Goal: Task Accomplishment & Management: Manage account settings

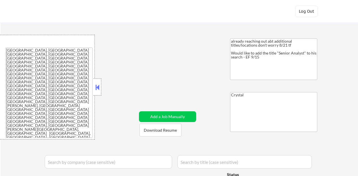
select select ""applied""
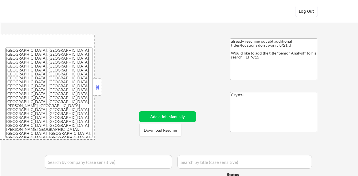
select select ""applied""
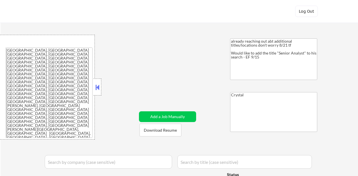
select select ""applied""
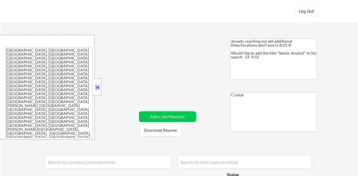
select select ""applied""
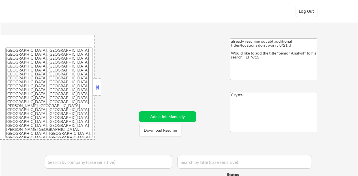
select select ""applied""
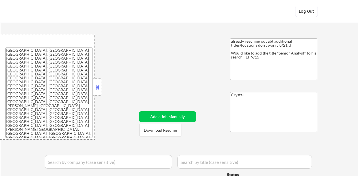
select select ""applied""
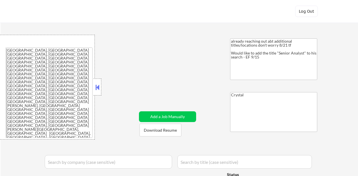
select select ""applied""
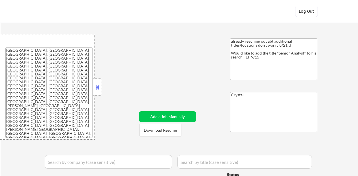
select select ""applied""
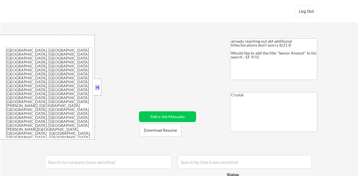
select select ""applied""
select select ""pending""
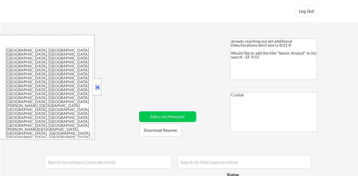
select select ""pending""
select select ""excluded__expired_""
select select ""pending""
select select ""excluded__location_""
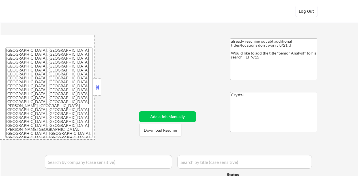
select select ""pending""
select select ""excluded""
select select ""excluded__salary_""
select select ""excluded""
select select ""excluded__expired_""
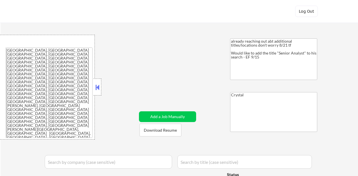
select select ""pending""
select select ""excluded""
select select ""excluded__salary_""
select select ""pending""
select select ""excluded__bad_match_""
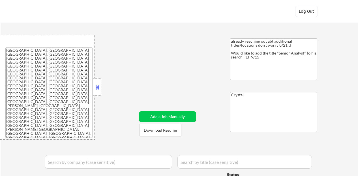
select select ""excluded""
select select ""pending""
select select ""excluded__expired_""
select select ""pending""
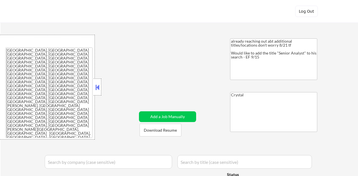
select select ""excluded__location_""
select select ""pending""
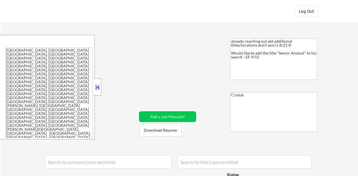
select select ""excluded__location_""
select select ""pending""
select select ""excluded""
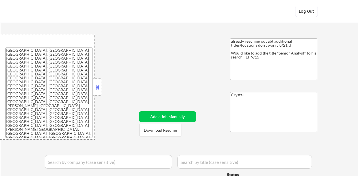
select select ""pending""
select select ""excluded__blocklist_""
select select ""pending""
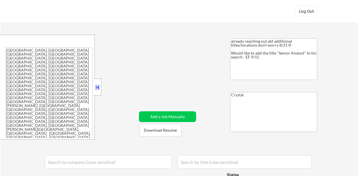
select select ""pending""
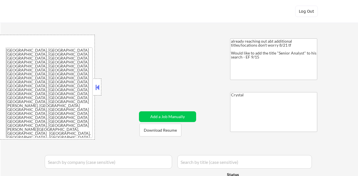
select select ""pending""
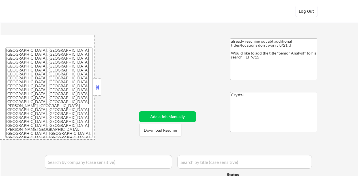
select select ""pending""
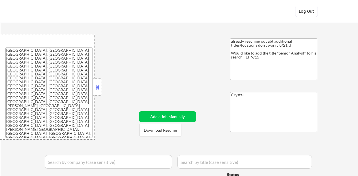
select select ""pending""
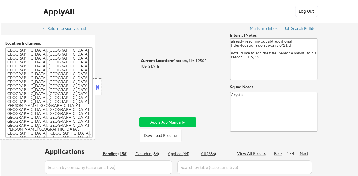
select select ""pending""
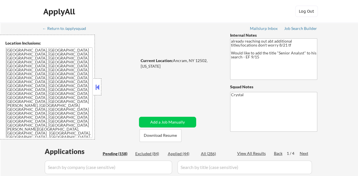
select select ""pending""
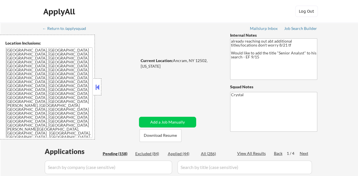
select select ""pending""
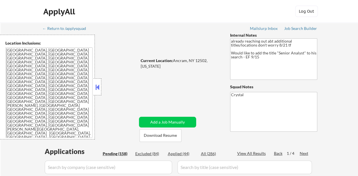
select select ""pending""
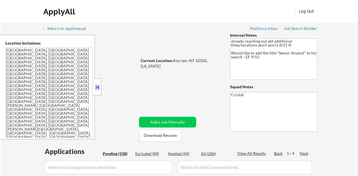
select select ""pending""
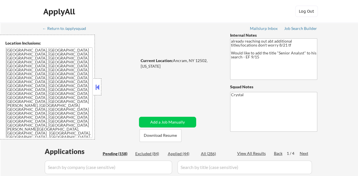
select select ""pending""
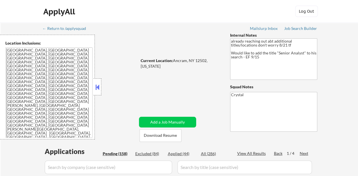
select select ""pending""
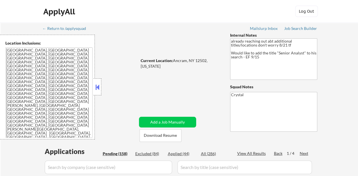
select select ""pending""
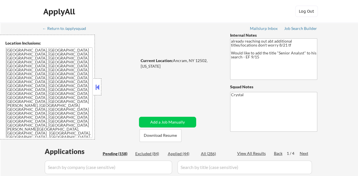
select select ""pending""
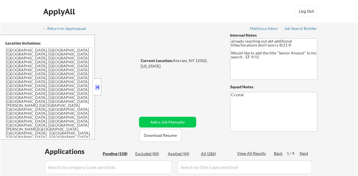
select select ""pending""
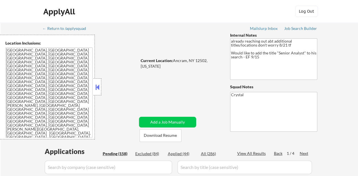
select select ""pending""
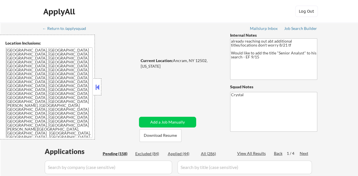
select select ""pending""
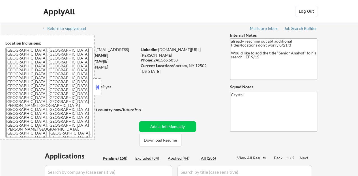
click at [93, 86] on div at bounding box center [97, 87] width 8 height 17
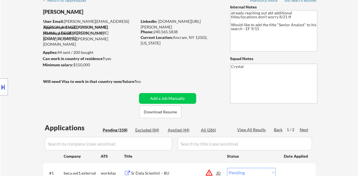
scroll to position [57, 0]
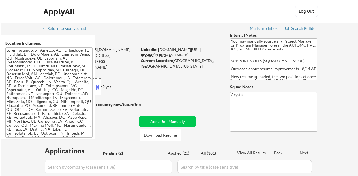
select select ""pending""
click at [98, 88] on button at bounding box center [97, 87] width 6 height 8
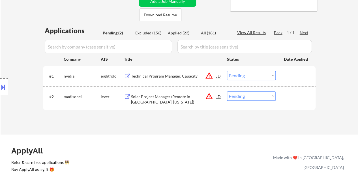
scroll to position [113, 0]
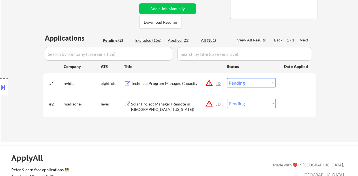
click at [157, 99] on div "Solar Project Manager (Remote in San Jose, California)" at bounding box center [173, 106] width 85 height 14
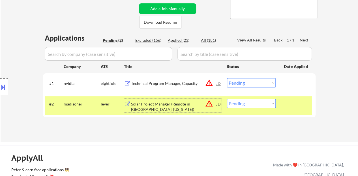
click at [247, 101] on select "Choose an option... Pending Applied Excluded (Questions) Excluded (Expired) Exc…" at bounding box center [251, 103] width 49 height 9
select select ""excluded__bad_match_""
click at [227, 99] on select "Choose an option... Pending Applied Excluded (Questions) Excluded (Expired) Exc…" at bounding box center [251, 103] width 49 height 9
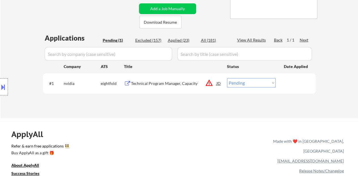
click at [186, 84] on div "Technical Program Manager, Capacity" at bounding box center [173, 84] width 85 height 6
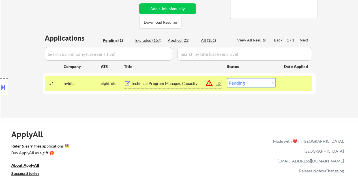
click at [257, 87] on select "Choose an option... Pending Applied Excluded (Questions) Excluded (Expired) Exc…" at bounding box center [251, 82] width 49 height 9
select select ""excluded__expired_""
click at [227, 78] on select "Choose an option... Pending Applied Excluded (Questions) Excluded (Expired) Exc…" at bounding box center [251, 82] width 49 height 9
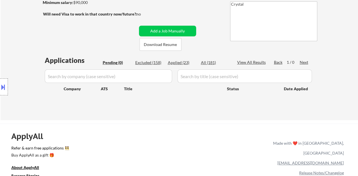
scroll to position [57, 0]
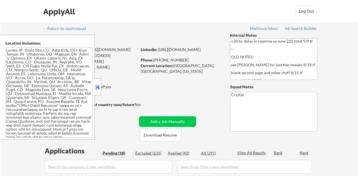
select select ""pending""
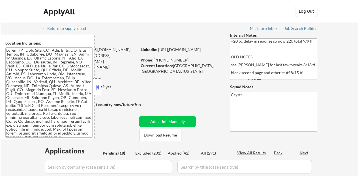
select select ""pending""
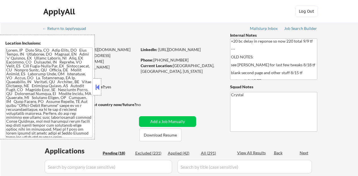
select select ""pending""
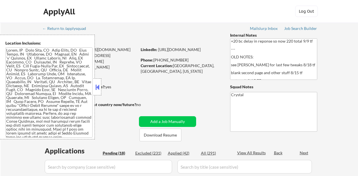
select select ""pending""
click at [95, 89] on button at bounding box center [97, 87] width 6 height 8
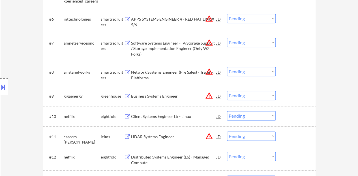
scroll to position [283, 0]
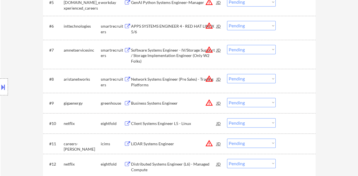
click at [166, 101] on div "Business Systems Engineer" at bounding box center [173, 104] width 85 height 6
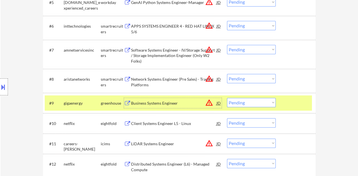
click at [268, 105] on select "Choose an option... Pending Applied Excluded (Questions) Excluded (Expired) Exc…" at bounding box center [251, 102] width 49 height 9
click at [227, 98] on select "Choose an option... Pending Applied Excluded (Questions) Excluded (Expired) Exc…" at bounding box center [251, 102] width 49 height 9
select select ""pending""
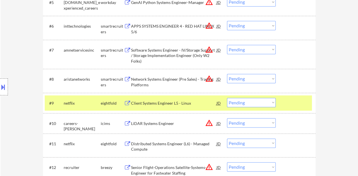
scroll to position [311, 0]
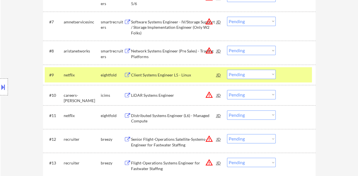
click at [294, 87] on div "#10 careers-woolpert icims LiDAR Systems Engineer JD warning_amber Choose an op…" at bounding box center [179, 95] width 272 height 20
click at [292, 76] on div at bounding box center [296, 75] width 25 height 10
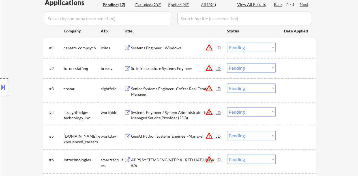
scroll to position [141, 0]
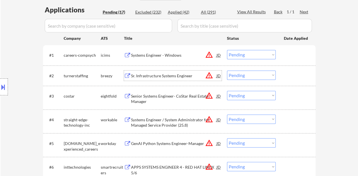
click at [185, 74] on div "Sr. Infrastructure Systems Engineer" at bounding box center [173, 76] width 85 height 6
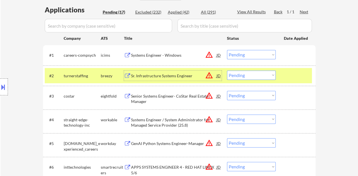
click at [257, 70] on div "#2 turnerstaffing breezy Sr. Infrastructure Systems Engineer JD warning_amber C…" at bounding box center [178, 75] width 267 height 15
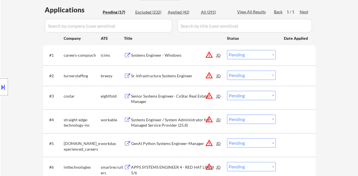
click at [258, 75] on select "Choose an option... Pending Applied Excluded (Questions) Excluded (Expired) Exc…" at bounding box center [251, 75] width 49 height 9
click at [227, 71] on select "Choose an option... Pending Applied Excluded (Questions) Excluded (Expired) Exc…" at bounding box center [251, 75] width 49 height 9
select select ""pending""
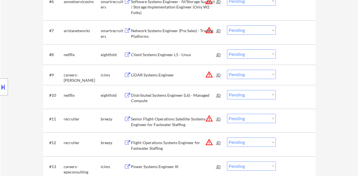
scroll to position [339, 0]
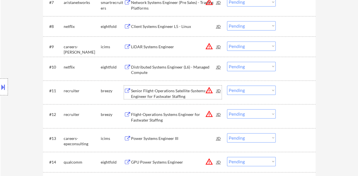
click at [161, 90] on div "Senior Flight-Operations Satellite-Systems-Engineer for Fastwater Staffing" at bounding box center [173, 93] width 85 height 11
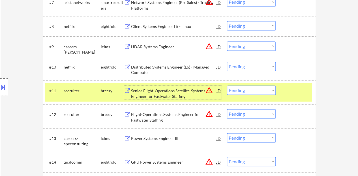
click at [246, 92] on select "Choose an option... Pending Applied Excluded (Questions) Excluded (Expired) Exc…" at bounding box center [251, 90] width 49 height 9
click at [227, 86] on select "Choose an option... Pending Applied Excluded (Questions) Excluded (Expired) Exc…" at bounding box center [251, 90] width 49 height 9
select select ""pending""
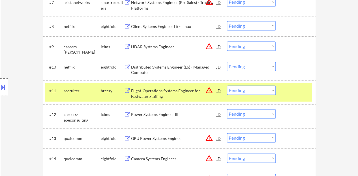
click at [290, 91] on div at bounding box center [296, 91] width 25 height 10
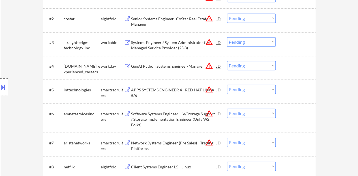
scroll to position [198, 0]
click at [161, 64] on div "GenAI Python Systems Engineer-Manager" at bounding box center [173, 67] width 85 height 6
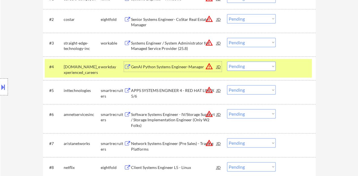
click at [263, 65] on select "Choose an option... Pending Applied Excluded (Questions) Excluded (Expired) Exc…" at bounding box center [251, 66] width 49 height 9
click at [227, 62] on select "Choose an option... Pending Applied Excluded (Questions) Excluded (Expired) Exc…" at bounding box center [251, 66] width 49 height 9
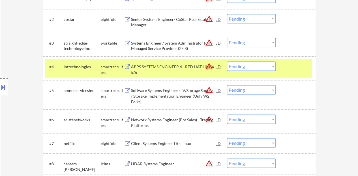
click at [170, 62] on div "APPS SYSTEMS ENGINEER 4 - RED HAT LINUX 5/6" at bounding box center [173, 69] width 85 height 14
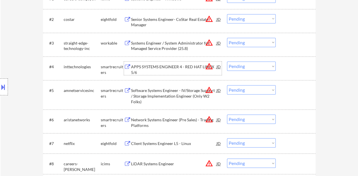
click at [289, 66] on div at bounding box center [296, 67] width 25 height 10
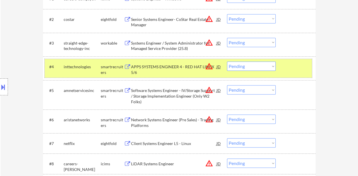
click at [242, 66] on select "Choose an option... Pending Applied Excluded (Questions) Excluded (Expired) Exc…" at bounding box center [251, 66] width 49 height 9
click at [227, 62] on select "Choose an option... Pending Applied Excluded (Questions) Excluded (Expired) Exc…" at bounding box center [251, 66] width 49 height 9
select select ""pending""
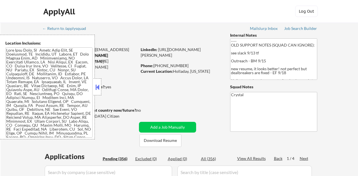
select select ""pending""
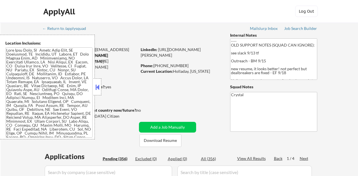
select select ""pending""
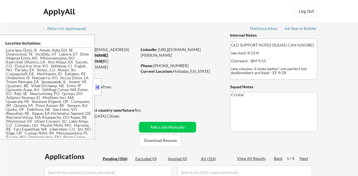
select select ""pending""
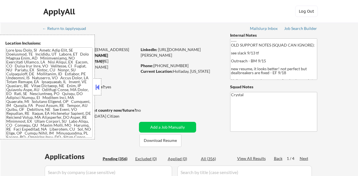
select select ""pending""
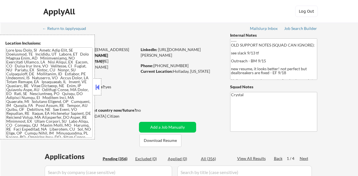
select select ""pending""
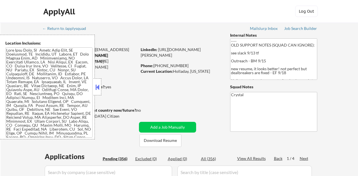
select select ""pending""
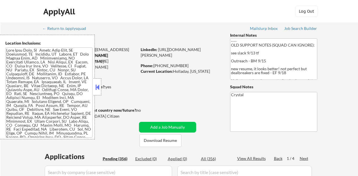
select select ""pending""
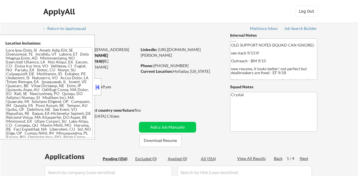
select select ""pending""
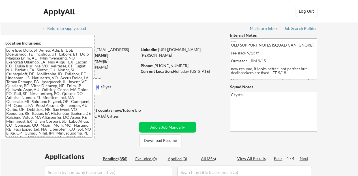
select select ""pending""
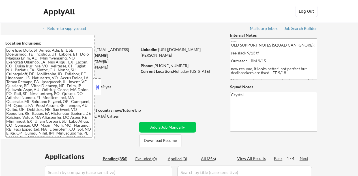
select select ""pending""
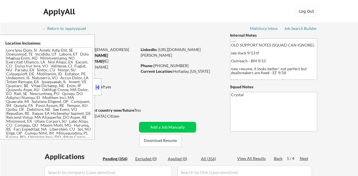
select select ""pending""
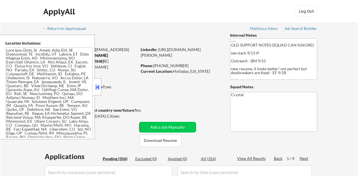
select select ""pending""
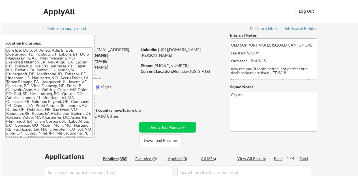
select select ""pending""
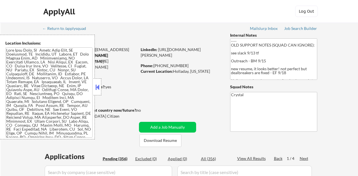
select select ""pending""
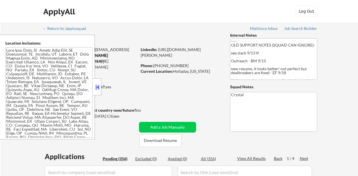
select select ""pending""
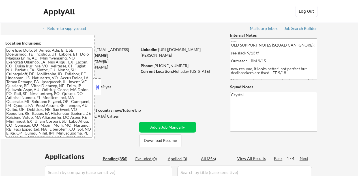
select select ""pending""
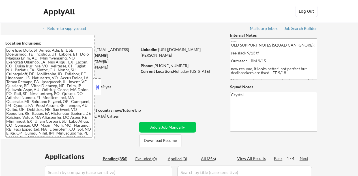
select select ""pending""
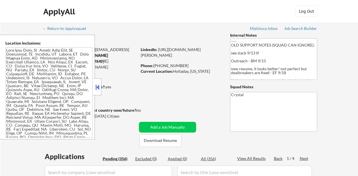
select select ""pending""
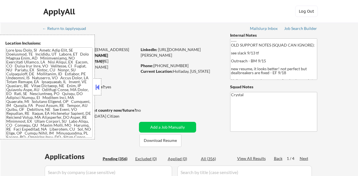
select select ""pending""
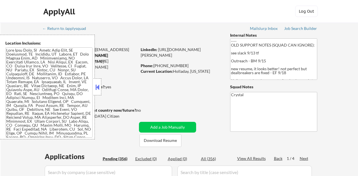
select select ""pending""
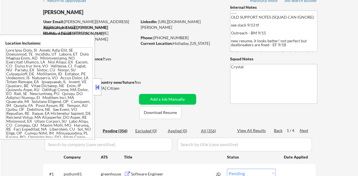
scroll to position [28, 0]
click at [97, 84] on button at bounding box center [97, 87] width 6 height 8
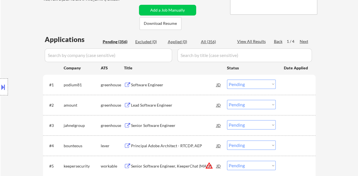
scroll to position [113, 0]
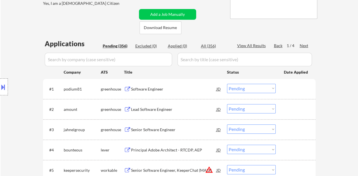
click at [143, 89] on div "Software Engineer" at bounding box center [173, 90] width 85 height 6
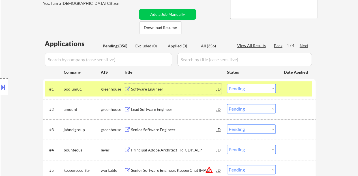
click at [258, 89] on select "Choose an option... Pending Applied Excluded (Questions) Excluded (Expired) Exc…" at bounding box center [251, 88] width 49 height 9
click at [227, 84] on select "Choose an option... Pending Applied Excluded (Questions) Excluded (Expired) Exc…" at bounding box center [251, 88] width 49 height 9
click at [161, 87] on div "Lead Software Engineer" at bounding box center [173, 90] width 85 height 6
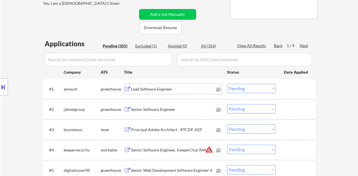
click at [298, 92] on div at bounding box center [296, 89] width 25 height 10
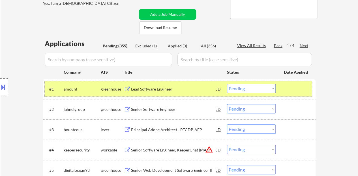
click at [247, 87] on select "Choose an option... Pending Applied Excluded (Questions) Excluded (Expired) Exc…" at bounding box center [251, 88] width 49 height 9
click at [227, 84] on select "Choose an option... Pending Applied Excluded (Questions) Excluded (Expired) Exc…" at bounding box center [251, 88] width 49 height 9
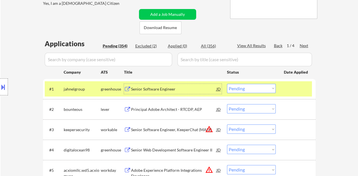
click at [137, 89] on div "Senior Software Engineer" at bounding box center [173, 90] width 85 height 6
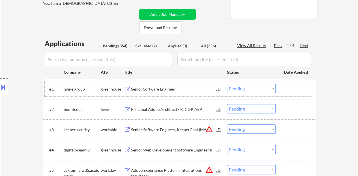
click at [304, 91] on div at bounding box center [296, 89] width 25 height 10
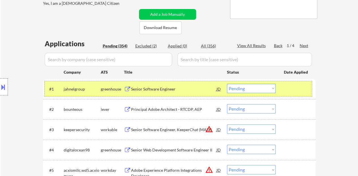
click at [254, 89] on select "Choose an option... Pending Applied Excluded (Questions) Excluded (Expired) Exc…" at bounding box center [251, 88] width 49 height 9
click at [227, 84] on select "Choose an option... Pending Applied Excluded (Questions) Excluded (Expired) Exc…" at bounding box center [251, 88] width 49 height 9
select select ""pending""
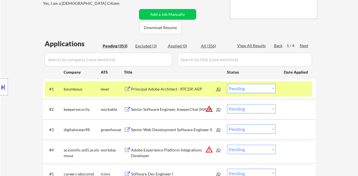
click at [299, 88] on div at bounding box center [296, 89] width 25 height 10
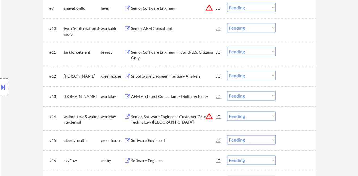
scroll to position [424, 0]
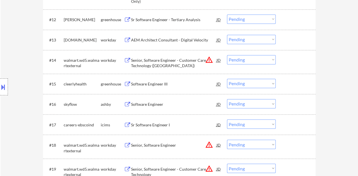
click at [144, 103] on div "Software Engineer" at bounding box center [173, 105] width 85 height 6
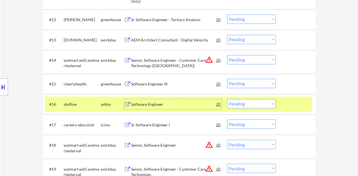
click at [242, 104] on select "Choose an option... Pending Applied Excluded (Questions) Excluded (Expired) Exc…" at bounding box center [251, 103] width 49 height 9
click at [227, 99] on select "Choose an option... Pending Applied Excluded (Questions) Excluded (Expired) Exc…" at bounding box center [251, 103] width 49 height 9
select select ""pending""
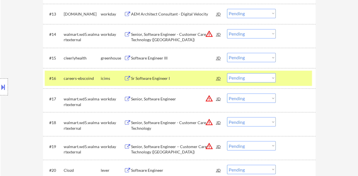
scroll to position [452, 0]
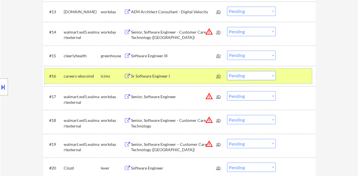
click at [293, 76] on div at bounding box center [296, 76] width 25 height 10
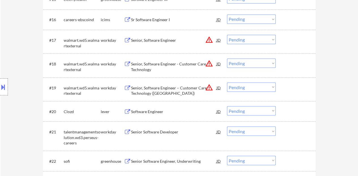
scroll to position [537, 0]
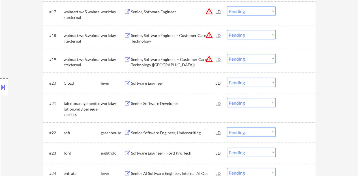
click at [152, 83] on div "Software Engineer" at bounding box center [173, 84] width 85 height 6
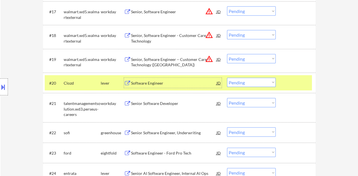
click at [0, 92] on div at bounding box center [4, 87] width 8 height 17
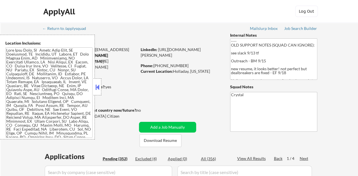
scroll to position [27, 0]
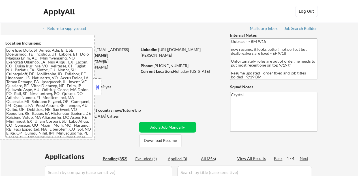
click at [98, 86] on button at bounding box center [97, 87] width 6 height 8
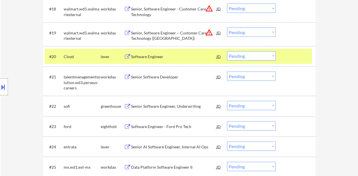
scroll to position [537, 0]
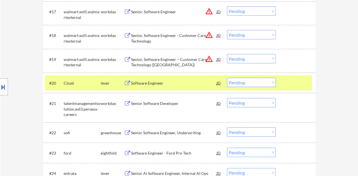
click at [240, 83] on select "Choose an option... Pending Applied Excluded (Questions) Excluded (Expired) Exc…" at bounding box center [251, 82] width 49 height 9
click at [227, 78] on select "Choose an option... Pending Applied Excluded (Questions) Excluded (Expired) Exc…" at bounding box center [251, 82] width 49 height 9
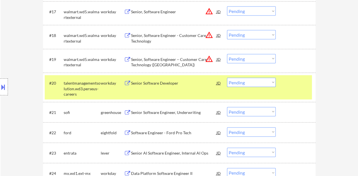
click at [146, 81] on div "Senior Software Developer" at bounding box center [173, 84] width 85 height 6
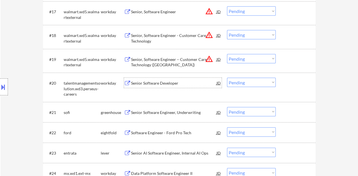
click at [284, 87] on div at bounding box center [296, 83] width 25 height 10
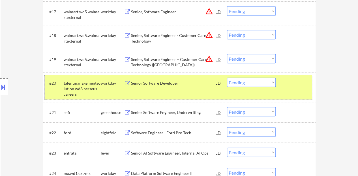
click at [261, 82] on select "Choose an option... Pending Applied Excluded (Questions) Excluded (Expired) Exc…" at bounding box center [251, 82] width 49 height 9
click at [227, 78] on select "Choose an option... Pending Applied Excluded (Questions) Excluded (Expired) Exc…" at bounding box center [251, 82] width 49 height 9
select select ""pending""
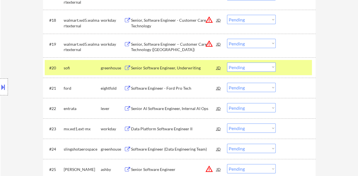
scroll to position [566, 0]
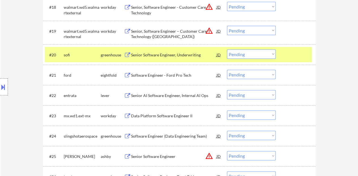
click at [309, 53] on div "#20 sofi greenhouse Senior Software Engineer, Underwriting JD warning_amber Cho…" at bounding box center [178, 54] width 267 height 15
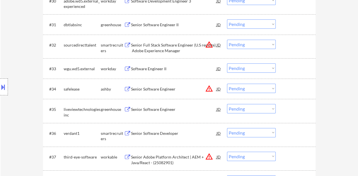
scroll to position [820, 0]
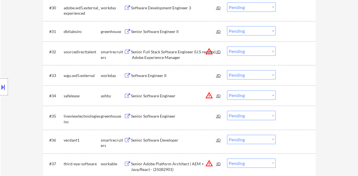
click at [151, 77] on div "Software Engineer II" at bounding box center [173, 76] width 85 height 6
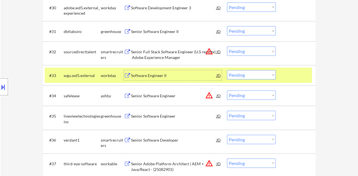
click at [149, 74] on div "Software Engineer II" at bounding box center [173, 76] width 85 height 6
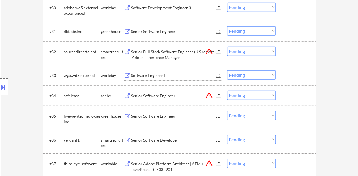
click at [290, 73] on div at bounding box center [296, 75] width 25 height 10
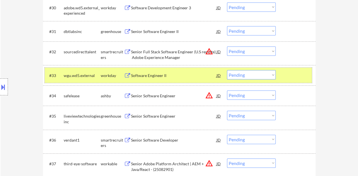
click at [246, 73] on select "Choose an option... Pending Applied Excluded (Questions) Excluded (Expired) Exc…" at bounding box center [251, 74] width 49 height 9
click at [227, 70] on select "Choose an option... Pending Applied Excluded (Questions) Excluded (Expired) Exc…" at bounding box center [251, 74] width 49 height 9
select select ""pending""
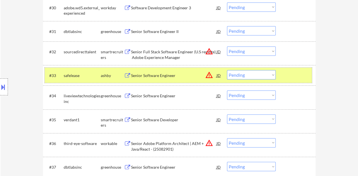
click at [289, 78] on div at bounding box center [296, 75] width 25 height 10
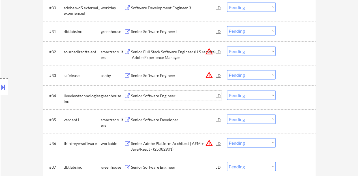
click at [153, 94] on div "Senior Software Engineer" at bounding box center [173, 96] width 85 height 6
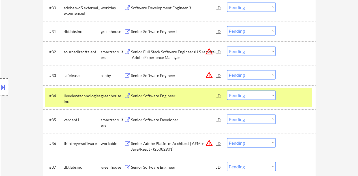
click at [0, 82] on div at bounding box center [4, 87] width 8 height 17
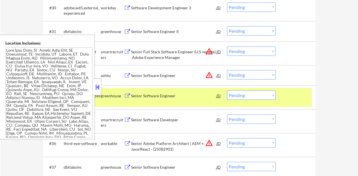
click at [97, 85] on button at bounding box center [97, 87] width 6 height 8
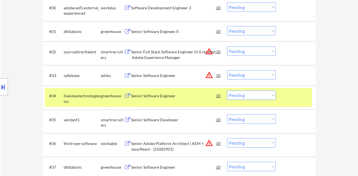
click at [163, 100] on div "Senior Software Engineer" at bounding box center [173, 96] width 85 height 10
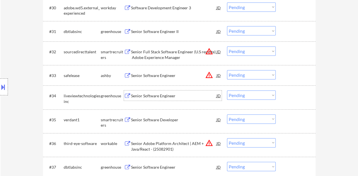
click at [284, 88] on div "#34 liveviewtechnologiesinc greenhouse Senior Software Engineer JD warning_ambe…" at bounding box center [179, 98] width 272 height 24
click at [289, 95] on div at bounding box center [296, 96] width 25 height 10
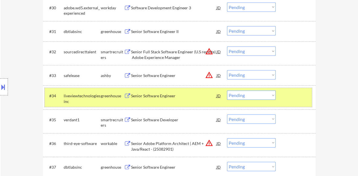
click at [239, 93] on select "Choose an option... Pending Applied Excluded (Questions) Excluded (Expired) Exc…" at bounding box center [251, 95] width 49 height 9
click at [227, 91] on select "Choose an option... Pending Applied Excluded (Questions) Excluded (Expired) Exc…" at bounding box center [251, 95] width 49 height 9
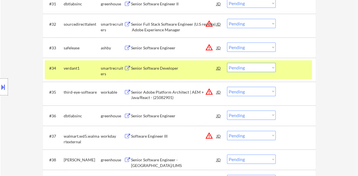
scroll to position [848, 0]
click at [151, 70] on div "Senior Software Developer" at bounding box center [173, 67] width 85 height 10
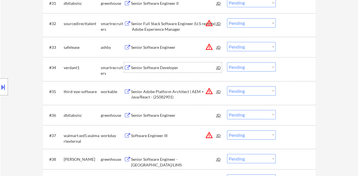
click at [297, 74] on div "#34 verdant1 smartrecruiters Senior Software Developer JD warning_amber Choose …" at bounding box center [178, 69] width 267 height 19
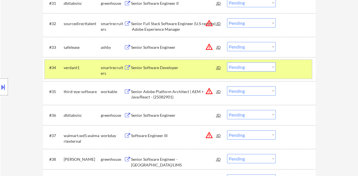
click at [249, 67] on select "Choose an option... Pending Applied Excluded (Questions) Excluded (Expired) Exc…" at bounding box center [251, 66] width 49 height 9
click at [227, 62] on select "Choose an option... Pending Applied Excluded (Questions) Excluded (Expired) Exc…" at bounding box center [251, 66] width 49 height 9
select select ""pending""
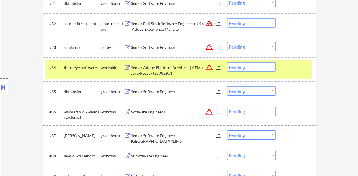
click at [301, 63] on div at bounding box center [296, 67] width 25 height 10
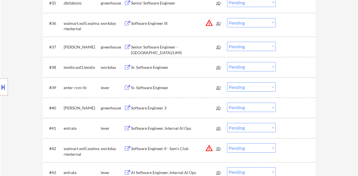
scroll to position [933, 0]
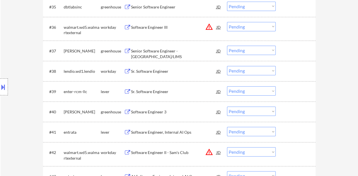
click at [155, 89] on div "Sr. Software Engineer" at bounding box center [173, 92] width 85 height 10
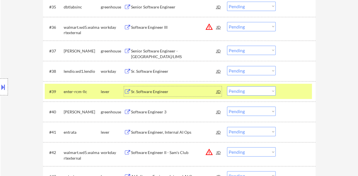
click at [248, 88] on select "Choose an option... Pending Applied Excluded (Questions) Excluded (Expired) Exc…" at bounding box center [251, 91] width 49 height 9
click at [227, 87] on select "Choose an option... Pending Applied Excluded (Questions) Excluded (Expired) Exc…" at bounding box center [251, 91] width 49 height 9
select select ""pending""
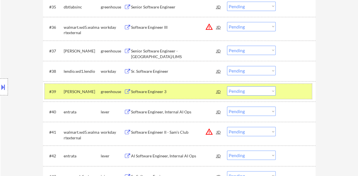
click at [296, 87] on div at bounding box center [296, 92] width 25 height 10
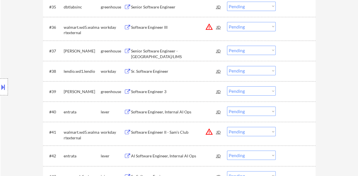
click at [163, 72] on div "Sr. Software Engineer" at bounding box center [173, 72] width 85 height 6
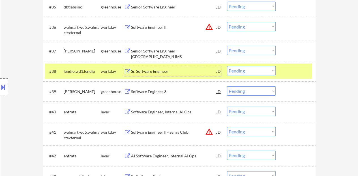
click at [248, 70] on select "Choose an option... Pending Applied Excluded (Questions) Excluded (Expired) Exc…" at bounding box center [251, 70] width 49 height 9
click at [227, 66] on select "Choose an option... Pending Applied Excluded (Questions) Excluded (Expired) Exc…" at bounding box center [251, 70] width 49 height 9
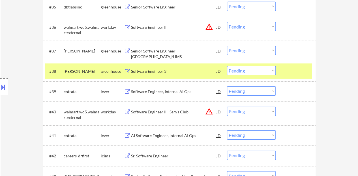
click at [154, 71] on div "Software Engineer 3" at bounding box center [173, 72] width 85 height 6
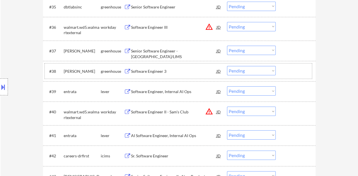
click at [293, 73] on div at bounding box center [296, 71] width 25 height 10
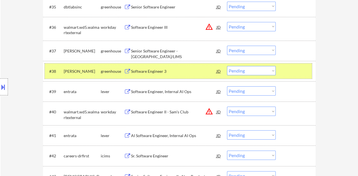
click at [249, 69] on select "Choose an option... Pending Applied Excluded (Questions) Excluded (Expired) Exc…" at bounding box center [251, 70] width 49 height 9
click at [227, 66] on select "Choose an option... Pending Applied Excluded (Questions) Excluded (Expired) Exc…" at bounding box center [251, 70] width 49 height 9
select select ""pending""
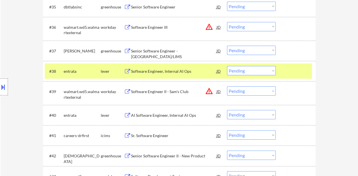
click at [293, 69] on div at bounding box center [296, 71] width 25 height 10
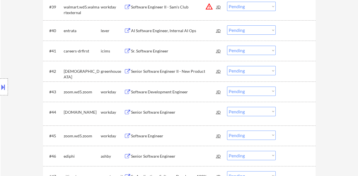
scroll to position [1046, 0]
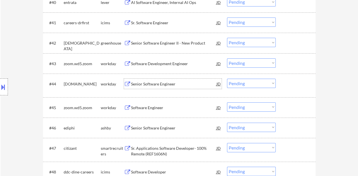
click at [143, 82] on div "Senior Software Engineer" at bounding box center [173, 84] width 85 height 6
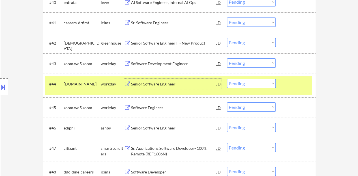
click at [240, 84] on select "Choose an option... Pending Applied Excluded (Questions) Excluded (Expired) Exc…" at bounding box center [251, 83] width 49 height 9
click at [227, 79] on select "Choose an option... Pending Applied Excluded (Questions) Excluded (Expired) Exc…" at bounding box center [251, 83] width 49 height 9
select select ""pending""
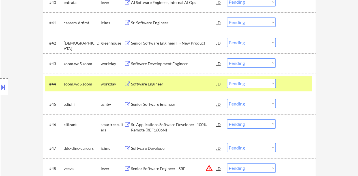
click at [292, 86] on div at bounding box center [296, 84] width 25 height 10
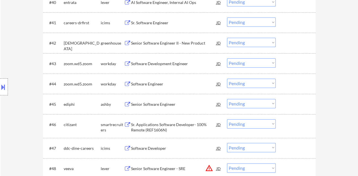
click at [157, 103] on div "Senior Software Engineer" at bounding box center [173, 105] width 85 height 6
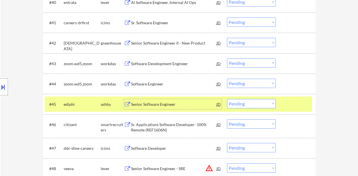
click at [295, 104] on div at bounding box center [296, 104] width 25 height 10
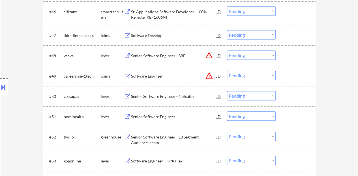
scroll to position [1188, 0]
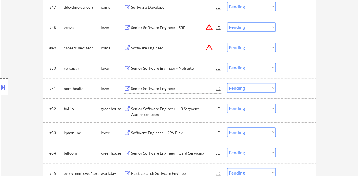
click at [146, 90] on div "Senior Software Engineer" at bounding box center [173, 89] width 85 height 6
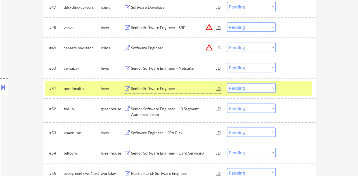
click at [264, 88] on select "Choose an option... Pending Applied Excluded (Questions) Excluded (Expired) Exc…" at bounding box center [251, 87] width 49 height 9
click at [227, 83] on select "Choose an option... Pending Applied Excluded (Questions) Excluded (Expired) Exc…" at bounding box center [251, 87] width 49 height 9
select select ""pending""
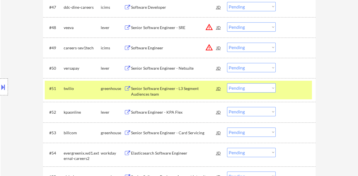
click at [288, 87] on div at bounding box center [296, 88] width 25 height 10
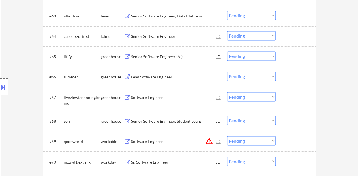
scroll to position [1527, 0]
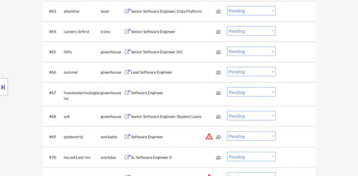
click at [136, 75] on div "Lead Software Engineer" at bounding box center [173, 73] width 85 height 6
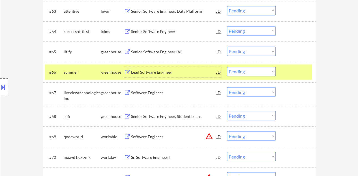
click at [235, 71] on select "Choose an option... Pending Applied Excluded (Questions) Excluded (Expired) Exc…" at bounding box center [251, 71] width 49 height 9
click at [227, 67] on select "Choose an option... Pending Applied Excluded (Questions) Excluded (Expired) Exc…" at bounding box center [251, 71] width 49 height 9
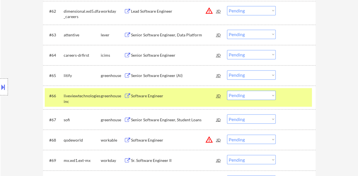
scroll to position [1499, 0]
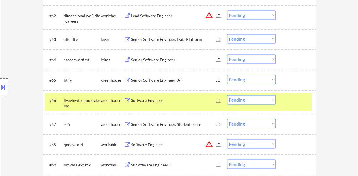
click at [153, 99] on div "Software Engineer" at bounding box center [173, 101] width 85 height 6
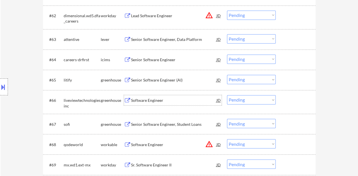
click at [303, 99] on div at bounding box center [296, 100] width 25 height 10
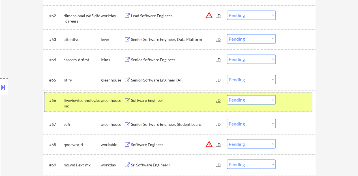
click at [244, 103] on select "Choose an option... Pending Applied Excluded (Questions) Excluded (Expired) Exc…" at bounding box center [251, 99] width 49 height 9
click at [227, 95] on select "Choose an option... Pending Applied Excluded (Questions) Excluded (Expired) Exc…" at bounding box center [251, 99] width 49 height 9
select select ""pending""
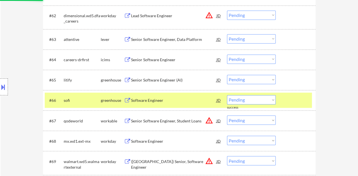
scroll to position [1527, 0]
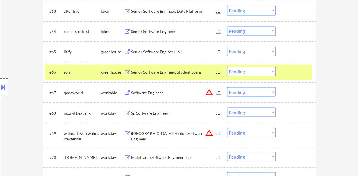
click at [290, 77] on div "#66 sofi greenhouse Senior Software Engineer, Student Loans JD warning_amber Ch…" at bounding box center [178, 71] width 267 height 15
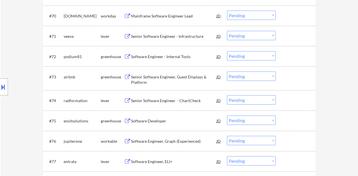
scroll to position [1697, 0]
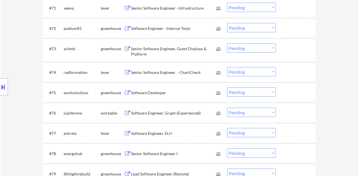
click at [148, 92] on div "Software Developer" at bounding box center [173, 93] width 85 height 6
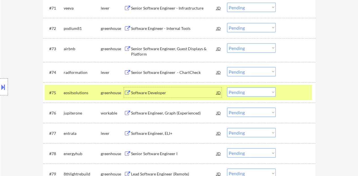
click at [265, 94] on select "Choose an option... Pending Applied Excluded (Questions) Excluded (Expired) Exc…" at bounding box center [251, 92] width 49 height 9
click at [227, 88] on select "Choose an option... Pending Applied Excluded (Questions) Excluded (Expired) Exc…" at bounding box center [251, 92] width 49 height 9
select select ""pending""
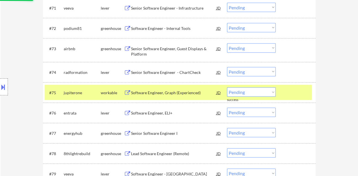
scroll to position [1725, 0]
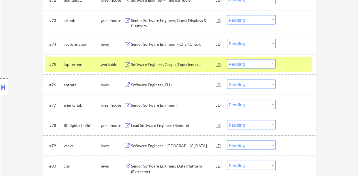
click at [293, 63] on div at bounding box center [296, 64] width 25 height 10
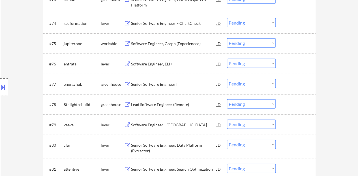
scroll to position [1753, 0]
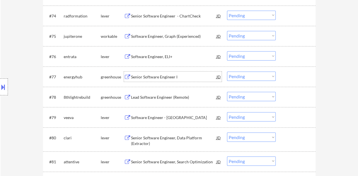
click at [146, 77] on div "Senior Software Engineer I" at bounding box center [173, 77] width 85 height 6
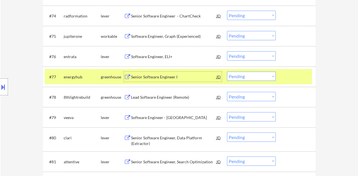
click at [255, 78] on select "Choose an option... Pending Applied Excluded (Questions) Excluded (Expired) Exc…" at bounding box center [251, 76] width 49 height 9
click at [227, 72] on select "Choose an option... Pending Applied Excluded (Questions) Excluded (Expired) Exc…" at bounding box center [251, 76] width 49 height 9
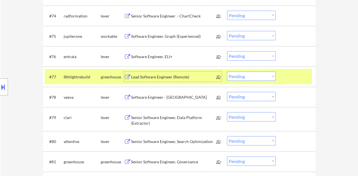
click at [160, 76] on div "Lead Software Engineer (Remote)" at bounding box center [173, 77] width 85 height 6
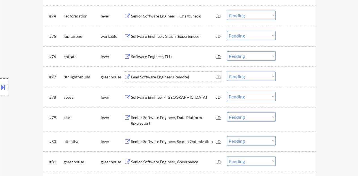
click at [288, 76] on div at bounding box center [296, 77] width 25 height 10
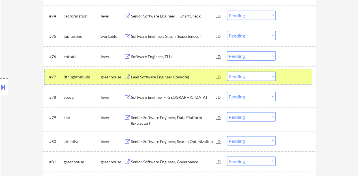
click at [242, 77] on select "Choose an option... Pending Applied Excluded (Questions) Excluded (Expired) Exc…" at bounding box center [251, 76] width 49 height 9
click at [234, 77] on select "Choose an option... Pending Applied Excluded (Questions) Excluded (Expired) Exc…" at bounding box center [251, 76] width 49 height 9
click at [227, 72] on select "Choose an option... Pending Applied Excluded (Questions) Excluded (Expired) Exc…" at bounding box center [251, 76] width 49 height 9
select select ""pending""
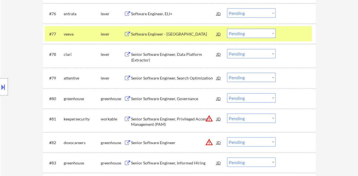
scroll to position [1810, 0]
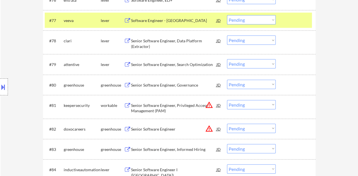
click at [292, 18] on div at bounding box center [296, 20] width 25 height 10
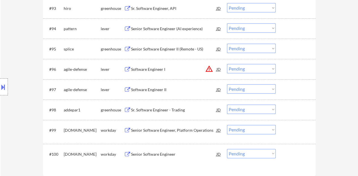
scroll to position [2178, 0]
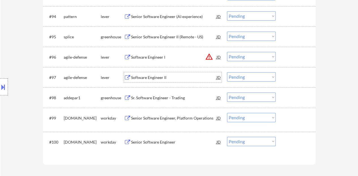
click at [152, 74] on div "Software Engineer II" at bounding box center [173, 77] width 85 height 10
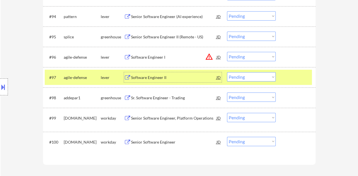
click at [243, 76] on select "Choose an option... Pending Applied Excluded (Questions) Excluded (Expired) Exc…" at bounding box center [251, 76] width 49 height 9
click at [227, 72] on select "Choose an option... Pending Applied Excluded (Questions) Excluded (Expired) Exc…" at bounding box center [251, 76] width 49 height 9
select select ""pending""
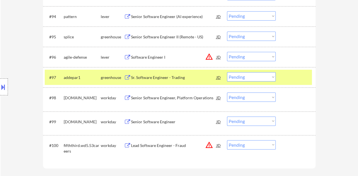
click at [294, 77] on div at bounding box center [296, 77] width 25 height 10
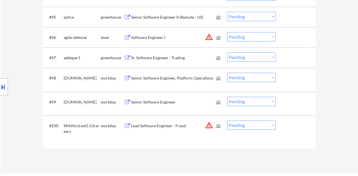
scroll to position [2206, 0]
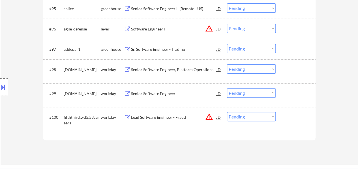
click at [144, 90] on div "Senior Software Engineer" at bounding box center [173, 94] width 85 height 10
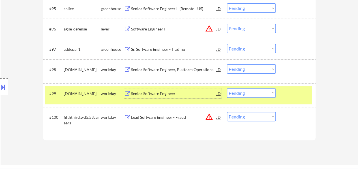
click at [248, 91] on select "Choose an option... Pending Applied Excluded (Questions) Excluded (Expired) Exc…" at bounding box center [251, 93] width 49 height 9
click at [227, 89] on select "Choose an option... Pending Applied Excluded (Questions) Excluded (Expired) Exc…" at bounding box center [251, 93] width 49 height 9
select select ""pending""
click at [294, 95] on div at bounding box center [296, 94] width 25 height 10
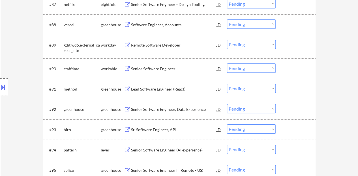
scroll to position [2036, 0]
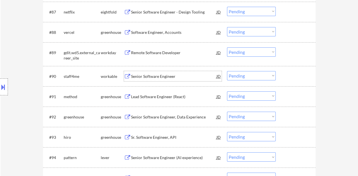
click at [158, 78] on div "Senior Software Engineer" at bounding box center [173, 77] width 85 height 6
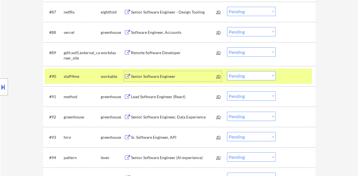
click at [261, 74] on select "Choose an option... Pending Applied Excluded (Questions) Excluded (Expired) Exc…" at bounding box center [251, 75] width 49 height 9
click at [227, 71] on select "Choose an option... Pending Applied Excluded (Questions) Excluded (Expired) Exc…" at bounding box center [251, 75] width 49 height 9
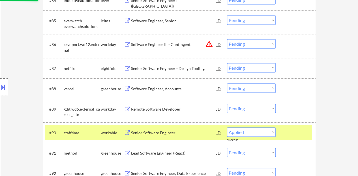
scroll to position [1962, 0]
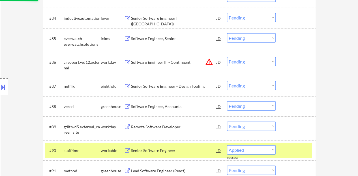
select select ""pending""
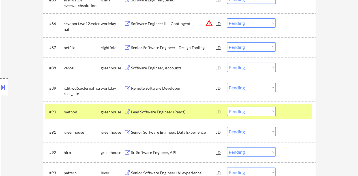
scroll to position [2016, 0]
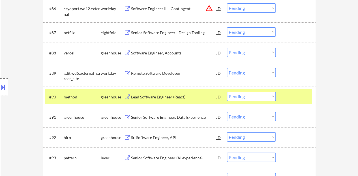
click at [286, 94] on div at bounding box center [296, 97] width 25 height 10
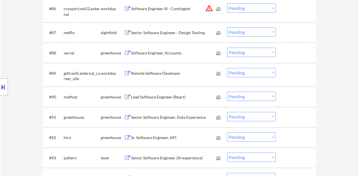
click at [145, 71] on div "Remote Software Developer" at bounding box center [173, 74] width 85 height 6
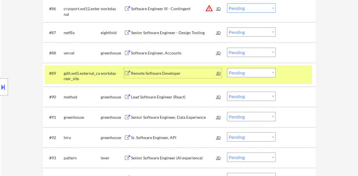
click at [251, 74] on select "Choose an option... Pending Applied Excluded (Questions) Excluded (Expired) Exc…" at bounding box center [251, 72] width 49 height 9
click at [227, 68] on select "Choose an option... Pending Applied Excluded (Questions) Excluded (Expired) Exc…" at bounding box center [251, 72] width 49 height 9
select select ""pending""
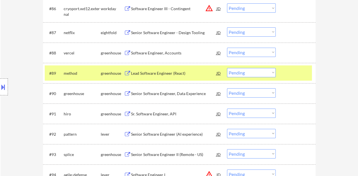
click at [297, 78] on div at bounding box center [296, 73] width 25 height 10
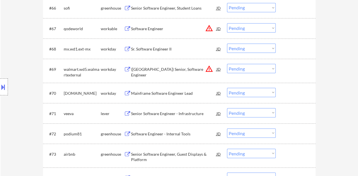
scroll to position [1563, 0]
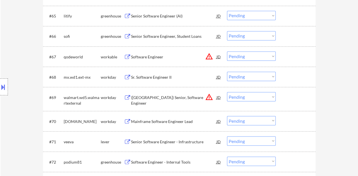
click at [156, 77] on div "Sr. Software Engineer II" at bounding box center [173, 77] width 85 height 6
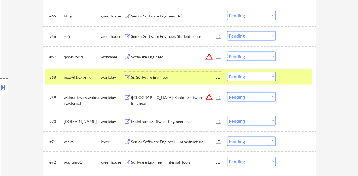
click at [244, 74] on select "Choose an option... Pending Applied Excluded (Questions) Excluded (Expired) Exc…" at bounding box center [251, 76] width 49 height 9
click at [227, 72] on select "Choose an option... Pending Applied Excluded (Questions) Excluded (Expired) Exc…" at bounding box center [251, 76] width 49 height 9
select select ""pending""
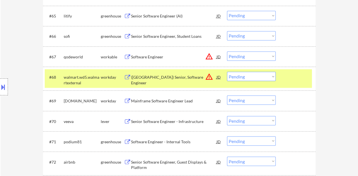
click at [308, 77] on div at bounding box center [296, 77] width 25 height 10
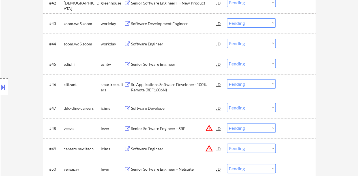
scroll to position [1054, 0]
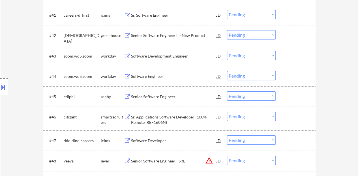
click at [160, 99] on div "Senior Software Engineer" at bounding box center [173, 97] width 85 height 10
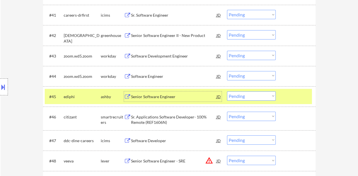
click at [298, 102] on div "#45 ediphi ashby Senior Software Engineer JD warning_amber Choose an option... …" at bounding box center [178, 96] width 267 height 15
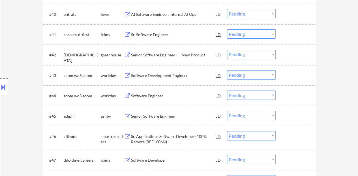
scroll to position [1026, 0]
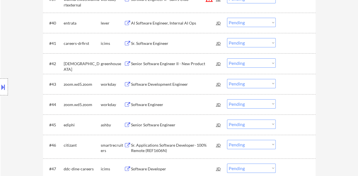
click at [158, 103] on div "Software Engineer" at bounding box center [173, 105] width 85 height 6
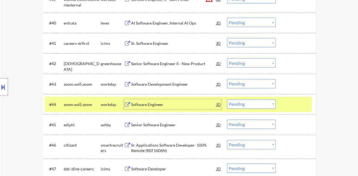
scroll to position [1054, 0]
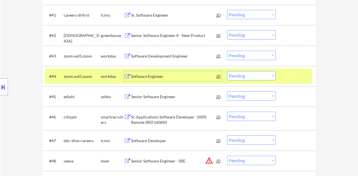
click at [242, 81] on div "#44 zoom.wd5.zoom workday Software Engineer JD warning_amber Choose an option..…" at bounding box center [178, 76] width 267 height 15
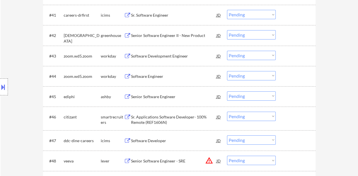
click at [240, 76] on select "Choose an option... Pending Applied Excluded (Questions) Excluded (Expired) Exc…" at bounding box center [251, 75] width 49 height 9
click at [227, 71] on select "Choose an option... Pending Applied Excluded (Questions) Excluded (Expired) Exc…" at bounding box center [251, 75] width 49 height 9
select select ""pending""
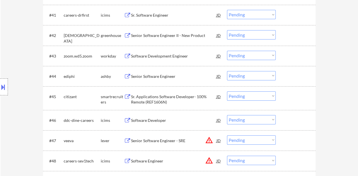
click at [163, 59] on div "Software Development Engineer" at bounding box center [173, 56] width 85 height 10
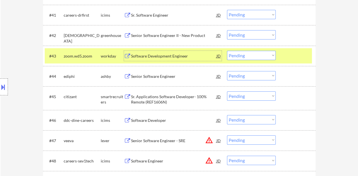
click at [245, 53] on select "Choose an option... Pending Applied Excluded (Questions) Excluded (Expired) Exc…" at bounding box center [251, 55] width 49 height 9
click at [227, 51] on select "Choose an option... Pending Applied Excluded (Questions) Excluded (Expired) Exc…" at bounding box center [251, 55] width 49 height 9
select select ""pending""
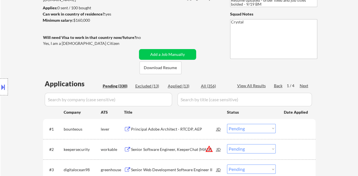
scroll to position [64, 0]
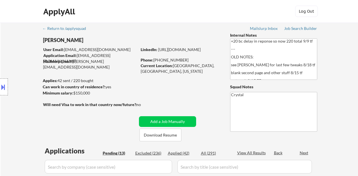
select select ""pending""
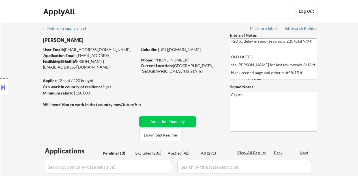
select select ""pending""
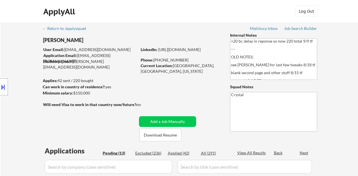
select select ""pending""
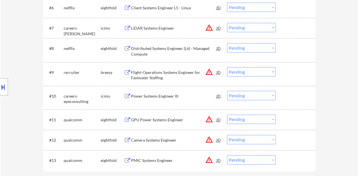
scroll to position [311, 0]
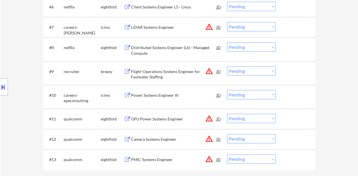
click at [158, 93] on div "Power Systems Engineer III" at bounding box center [173, 96] width 85 height 6
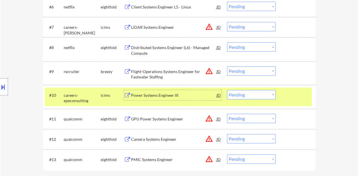
click at [252, 93] on select "Choose an option... Pending Applied Excluded (Questions) Excluded (Expired) Exc…" at bounding box center [251, 94] width 49 height 9
click at [227, 90] on select "Choose an option... Pending Applied Excluded (Questions) Excluded (Expired) Exc…" at bounding box center [251, 94] width 49 height 9
select select ""pending""
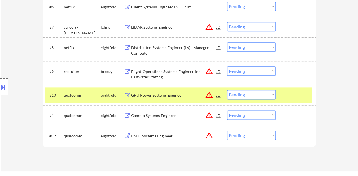
click at [287, 95] on div at bounding box center [296, 95] width 25 height 10
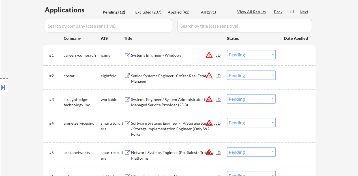
scroll to position [198, 0]
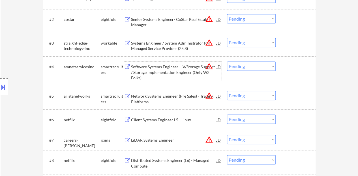
click at [168, 68] on div "Software Systems Engineer - IV/Storage Support / Storage Implementation Enginee…" at bounding box center [173, 72] width 85 height 17
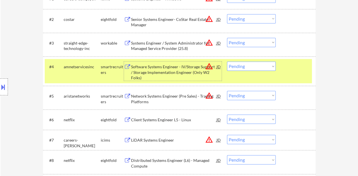
click at [235, 65] on select "Choose an option... Pending Applied Excluded (Questions) Excluded (Expired) Exc…" at bounding box center [251, 66] width 49 height 9
click at [227, 62] on select "Choose an option... Pending Applied Excluded (Questions) Excluded (Expired) Exc…" at bounding box center [251, 66] width 49 height 9
select select ""pending""
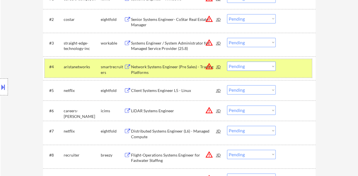
click at [288, 69] on div at bounding box center [296, 67] width 25 height 10
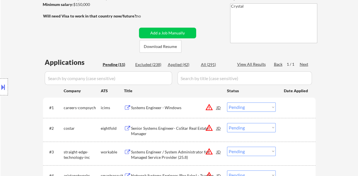
scroll to position [113, 0]
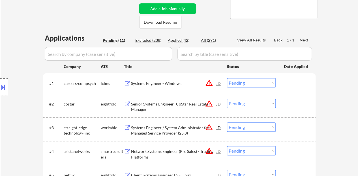
click at [152, 86] on div "Systems Engineer - Windows" at bounding box center [173, 84] width 85 height 6
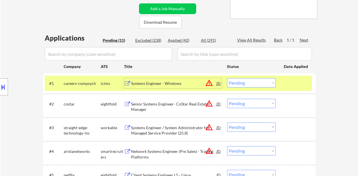
click at [254, 80] on select "Choose an option... Pending Applied Excluded (Questions) Excluded (Expired) Exc…" at bounding box center [251, 82] width 49 height 9
click at [227, 78] on select "Choose an option... Pending Applied Excluded (Questions) Excluded (Expired) Exc…" at bounding box center [251, 82] width 49 height 9
select select ""pending""
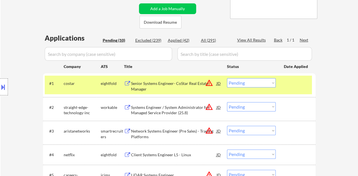
click at [301, 84] on div at bounding box center [296, 83] width 25 height 10
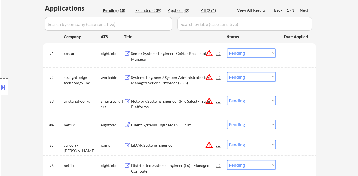
scroll to position [170, 0]
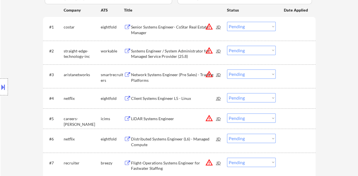
click at [178, 74] on div "Network Systems Engineer (Pre Sales) - Trading Platforms" at bounding box center [173, 77] width 85 height 11
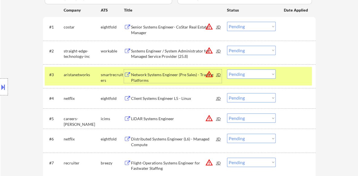
click at [258, 74] on select "Choose an option... Pending Applied Excluded (Questions) Excluded (Expired) Exc…" at bounding box center [251, 74] width 49 height 9
click at [227, 70] on select "Choose an option... Pending Applied Excluded (Questions) Excluded (Expired) Exc…" at bounding box center [251, 74] width 49 height 9
select select ""pending""
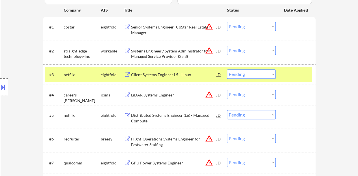
click at [294, 74] on div at bounding box center [296, 75] width 25 height 10
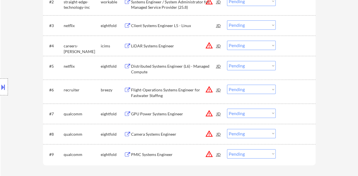
scroll to position [226, 0]
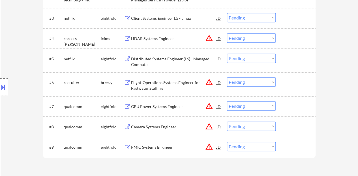
click at [172, 87] on div "Flight-Operations Systems Engineer for Fastwater Staffing" at bounding box center [173, 85] width 85 height 11
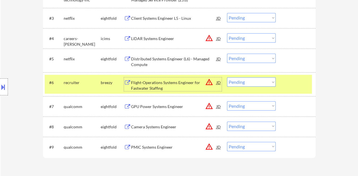
click at [266, 76] on div "#6 recruiter breezy Flight-Operations Systems Engineer for Fastwater Staffing J…" at bounding box center [178, 84] width 267 height 19
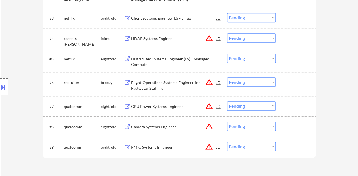
click at [268, 79] on select "Choose an option... Pending Applied Excluded (Questions) Excluded (Expired) Exc…" at bounding box center [251, 81] width 49 height 9
click at [227, 77] on select "Choose an option... Pending Applied Excluded (Questions) Excluded (Expired) Exc…" at bounding box center [251, 81] width 49 height 9
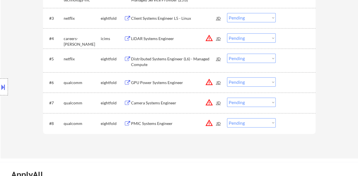
click at [150, 84] on div "GPU Power Systems Engineer" at bounding box center [173, 83] width 85 height 6
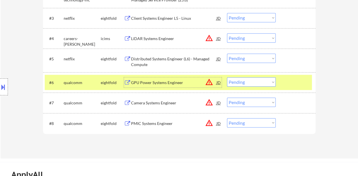
click at [247, 81] on select "Choose an option... Pending Applied Excluded (Questions) Excluded (Expired) Exc…" at bounding box center [251, 81] width 49 height 9
click at [227, 77] on select "Choose an option... Pending Applied Excluded (Questions) Excluded (Expired) Exc…" at bounding box center [251, 81] width 49 height 9
select select ""pending""
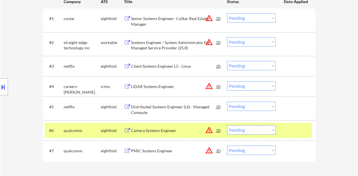
scroll to position [170, 0]
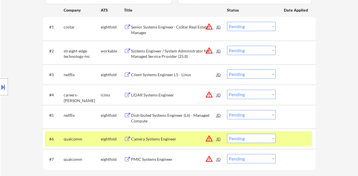
click at [296, 141] on div at bounding box center [296, 139] width 25 height 10
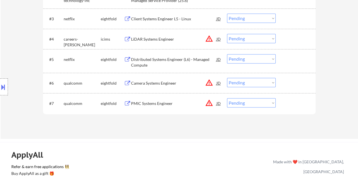
scroll to position [226, 0]
click at [164, 102] on div "PMIC Systems Engineer" at bounding box center [173, 103] width 85 height 6
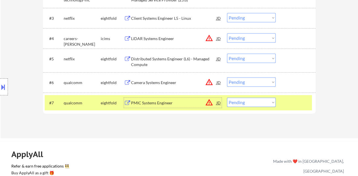
click at [248, 104] on select "Choose an option... Pending Applied Excluded (Questions) Excluded (Expired) Exc…" at bounding box center [251, 102] width 49 height 9
select select ""excluded__bad_match_""
click at [227, 98] on select "Choose an option... Pending Applied Excluded (Questions) Excluded (Expired) Exc…" at bounding box center [251, 102] width 49 height 9
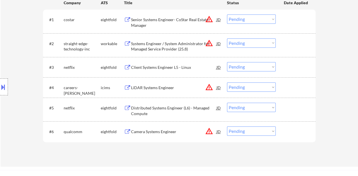
scroll to position [170, 0]
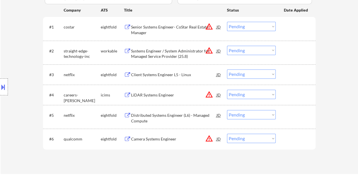
click at [162, 139] on div "Camera Systems Engineer" at bounding box center [173, 140] width 85 height 6
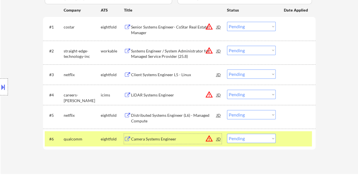
click at [248, 139] on select "Choose an option... Pending Applied Excluded (Questions) Excluded (Expired) Exc…" at bounding box center [251, 138] width 49 height 9
select select ""excluded__location_""
click at [227, 134] on select "Choose an option... Pending Applied Excluded (Questions) Excluded (Expired) Exc…" at bounding box center [251, 138] width 49 height 9
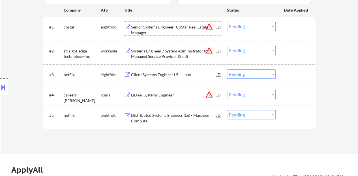
click at [164, 31] on div "Senior Systems Engineer- CoStar Real Estate Manager" at bounding box center [173, 29] width 85 height 11
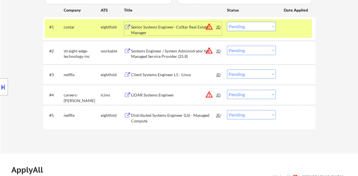
click at [5, 85] on button at bounding box center [3, 87] width 6 height 9
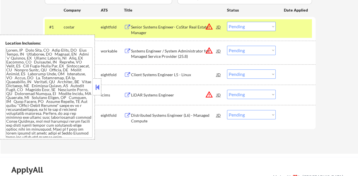
scroll to position [77, 0]
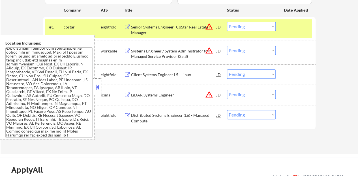
drag, startPoint x: 97, startPoint y: 86, endPoint x: 245, endPoint y: 66, distance: 148.9
click at [98, 86] on button at bounding box center [97, 87] width 6 height 8
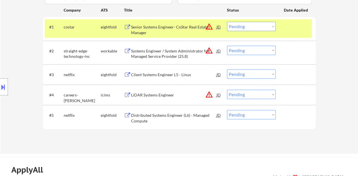
click at [240, 22] on select "Choose an option... Pending Applied Excluded (Questions) Excluded (Expired) Exc…" at bounding box center [251, 26] width 49 height 9
click at [227, 22] on select "Choose an option... Pending Applied Excluded (Questions) Excluded (Expired) Exc…" at bounding box center [251, 26] width 49 height 9
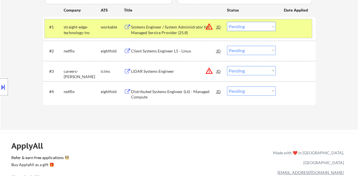
click at [294, 31] on div at bounding box center [296, 27] width 25 height 10
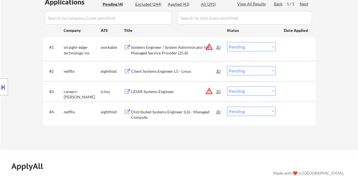
scroll to position [141, 0]
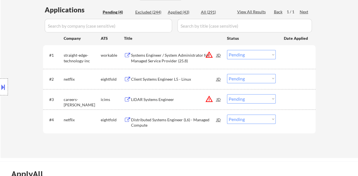
click at [177, 57] on div "Systems Engineer / System Administrator for Managed Service Provider (25.8)" at bounding box center [173, 58] width 85 height 11
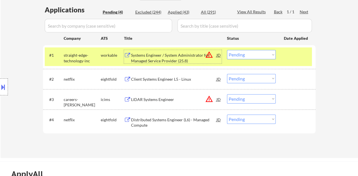
click at [2, 81] on div at bounding box center [4, 87] width 8 height 17
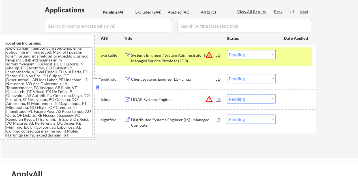
click at [97, 91] on button at bounding box center [97, 87] width 6 height 8
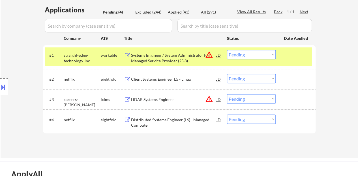
click at [250, 47] on div "#1 straight-edge-technology-inc workable Systems Engineer / System Administrato…" at bounding box center [179, 57] width 272 height 24
click at [250, 54] on select "Choose an option... Pending Applied Excluded (Questions) Excluded (Expired) Exc…" at bounding box center [251, 54] width 49 height 9
click at [227, 50] on select "Choose an option... Pending Applied Excluded (Questions) Excluded (Expired) Exc…" at bounding box center [251, 54] width 49 height 9
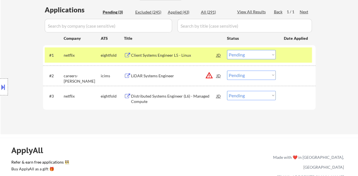
click at [176, 55] on div "Client Systems Engineer L5 - Linux" at bounding box center [173, 56] width 85 height 6
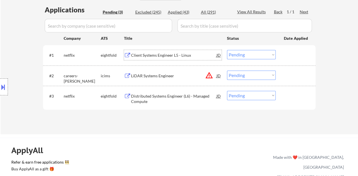
click at [298, 55] on div at bounding box center [296, 55] width 25 height 10
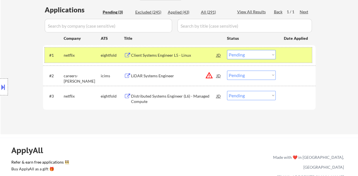
click at [243, 51] on select "Choose an option... Pending Applied Excluded (Questions) Excluded (Expired) Exc…" at bounding box center [251, 54] width 49 height 9
click at [227, 50] on select "Choose an option... Pending Applied Excluded (Questions) Excluded (Expired) Exc…" at bounding box center [251, 54] width 49 height 9
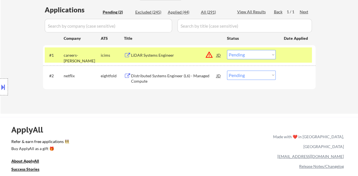
click at [149, 55] on div "LiDAR Systems Engineer" at bounding box center [173, 56] width 85 height 6
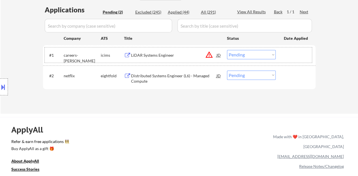
click at [281, 56] on div "#1 careers-woolpert icims LiDAR Systems Engineer JD warning_amber Choose an opt…" at bounding box center [178, 55] width 267 height 15
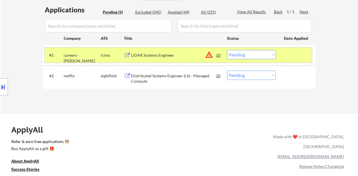
click at [262, 49] on div "#1 careers-woolpert icims LiDAR Systems Engineer JD warning_amber Choose an opt…" at bounding box center [178, 55] width 267 height 15
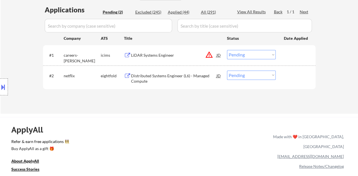
click at [259, 52] on select "Choose an option... Pending Applied Excluded (Questions) Excluded (Expired) Exc…" at bounding box center [251, 54] width 49 height 9
click at [227, 50] on select "Choose an option... Pending Applied Excluded (Questions) Excluded (Expired) Exc…" at bounding box center [251, 54] width 49 height 9
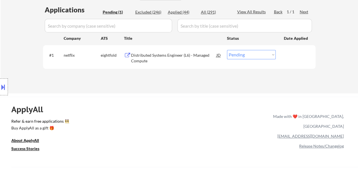
scroll to position [113, 0]
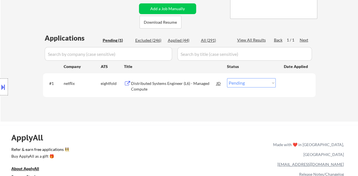
click at [189, 81] on div "Distributed Systems Engineer (L6) - Managed Compute" at bounding box center [173, 86] width 85 height 11
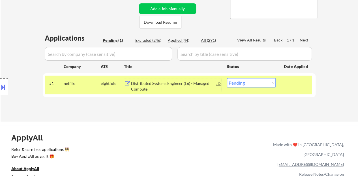
click at [258, 82] on select "Choose an option... Pending Applied Excluded (Questions) Excluded (Expired) Exc…" at bounding box center [251, 82] width 49 height 9
select select ""excluded__other_""
click at [227, 78] on select "Choose an option... Pending Applied Excluded (Questions) Excluded (Expired) Exc…" at bounding box center [251, 82] width 49 height 9
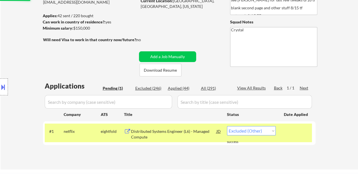
scroll to position [57, 0]
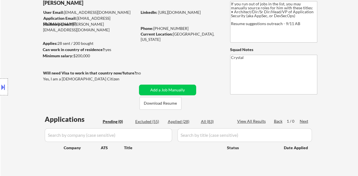
scroll to position [28, 0]
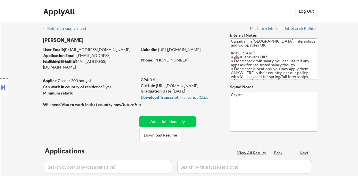
select select ""pending""
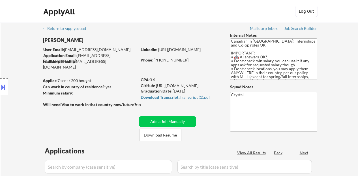
select select ""pending""
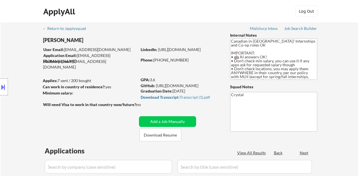
select select ""pending""
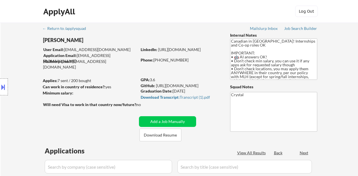
select select ""pending""
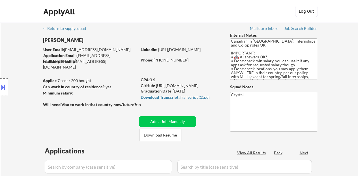
select select ""pending""
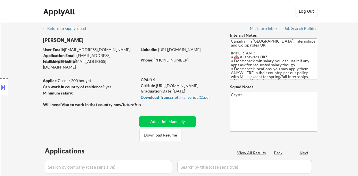
select select ""pending""
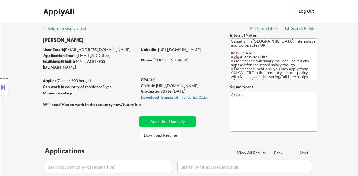
select select ""pending""
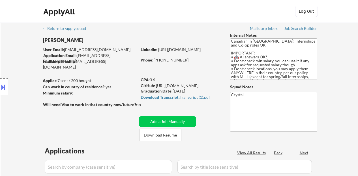
select select ""pending""
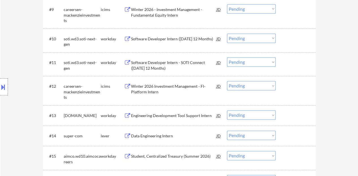
scroll to position [424, 0]
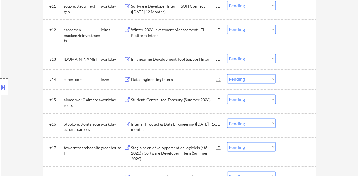
click at [161, 81] on div "Data Engineering Intern" at bounding box center [173, 80] width 85 height 6
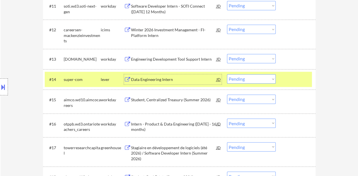
click at [248, 76] on select "Choose an option... Pending Applied Excluded (Questions) Excluded (Expired) Exc…" at bounding box center [251, 78] width 49 height 9
click at [227, 74] on select "Choose an option... Pending Applied Excluded (Questions) Excluded (Expired) Exc…" at bounding box center [251, 78] width 49 height 9
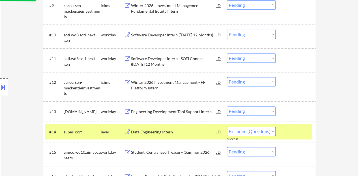
select select ""pending""
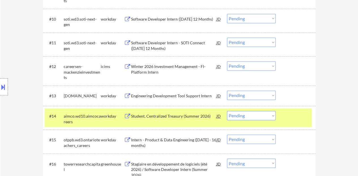
scroll to position [396, 0]
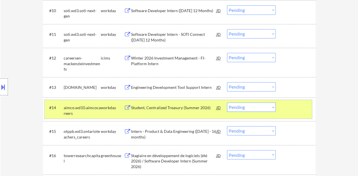
click at [286, 109] on div at bounding box center [296, 108] width 25 height 10
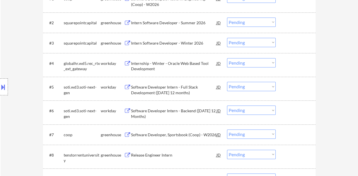
scroll to position [170, 0]
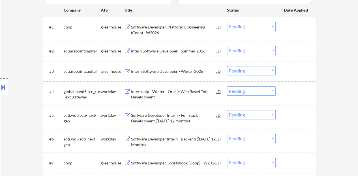
click at [149, 93] on div "Internship - Winter - Oracle Web Based Tool Development" at bounding box center [173, 94] width 85 height 11
